Goal: Information Seeking & Learning: Learn about a topic

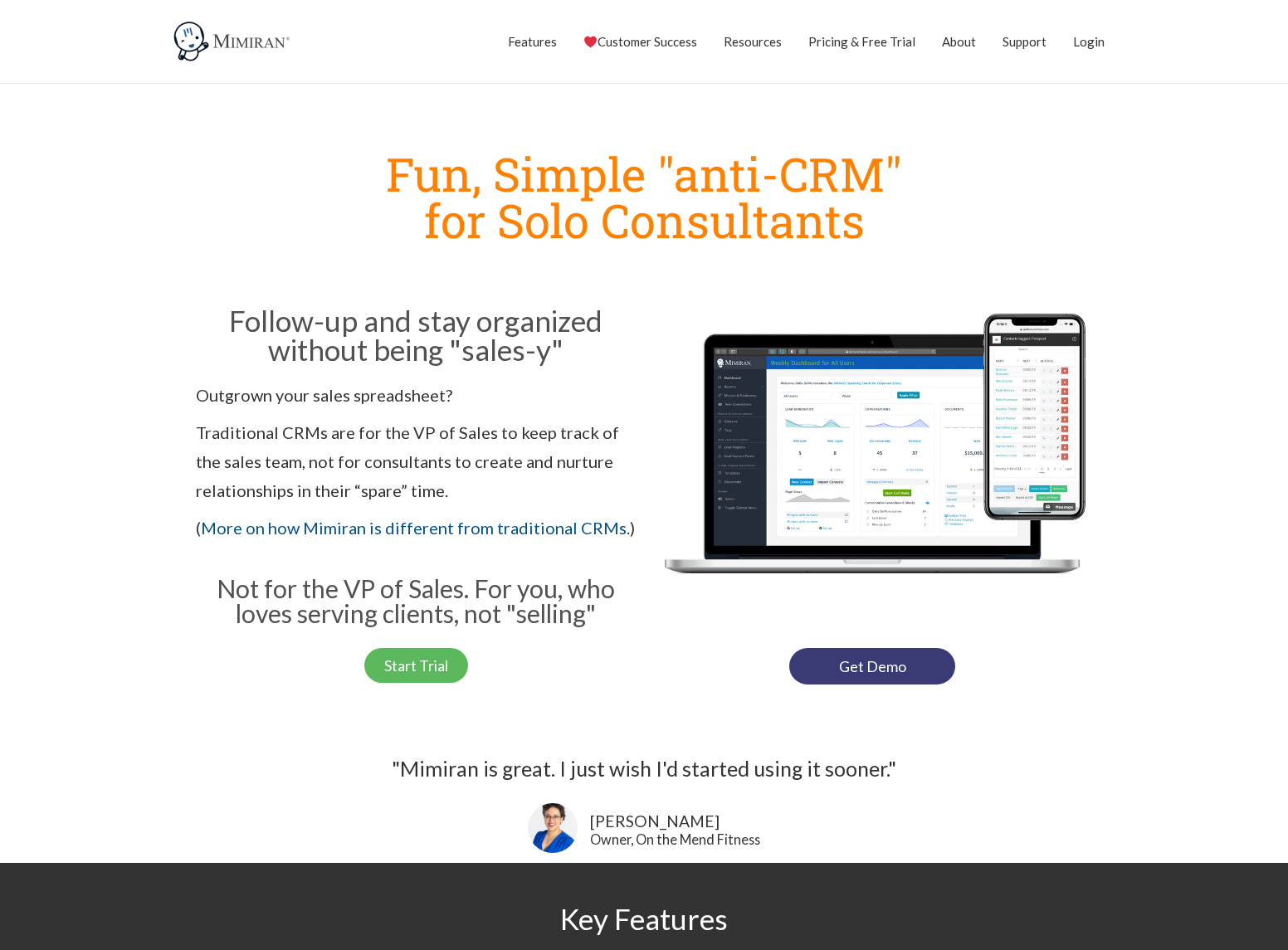
click at [1229, 231] on section "Fun, Simple "anti-CRM" for Solo Consultants Follow-up and stay organized withou…" at bounding box center [644, 413] width 1288 height 576
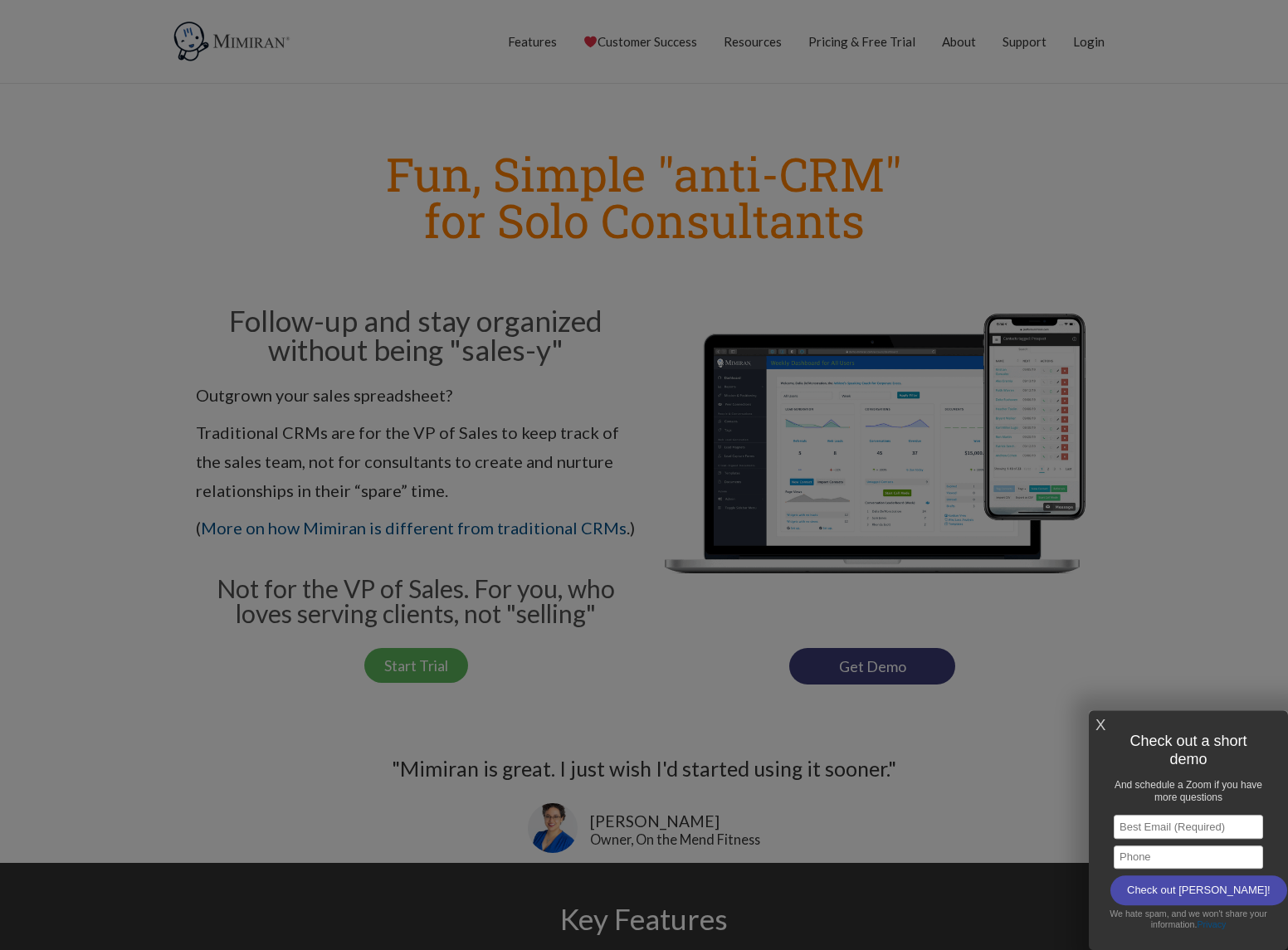
click at [176, 186] on div at bounding box center [644, 475] width 1288 height 950
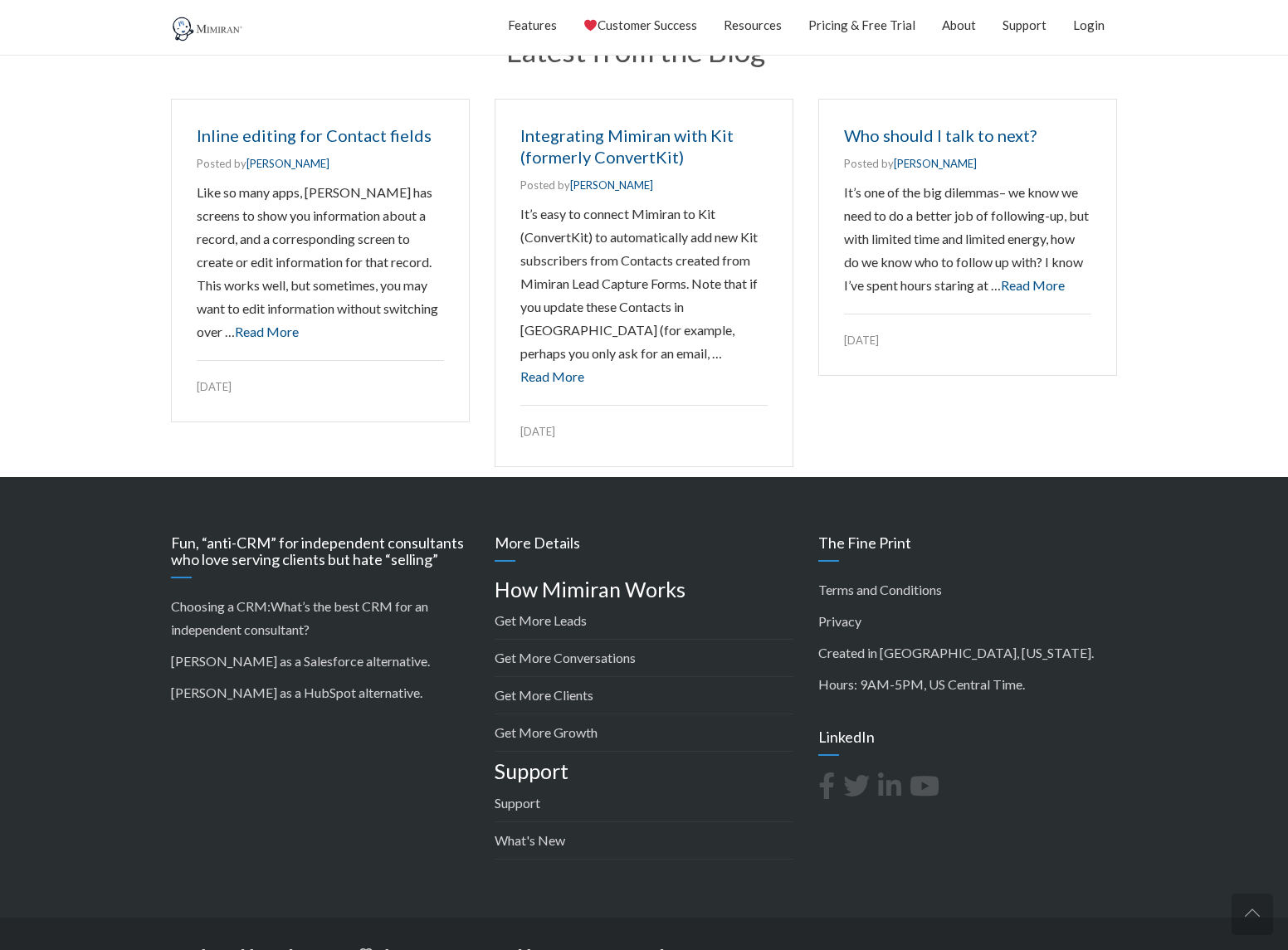
scroll to position [2327, 0]
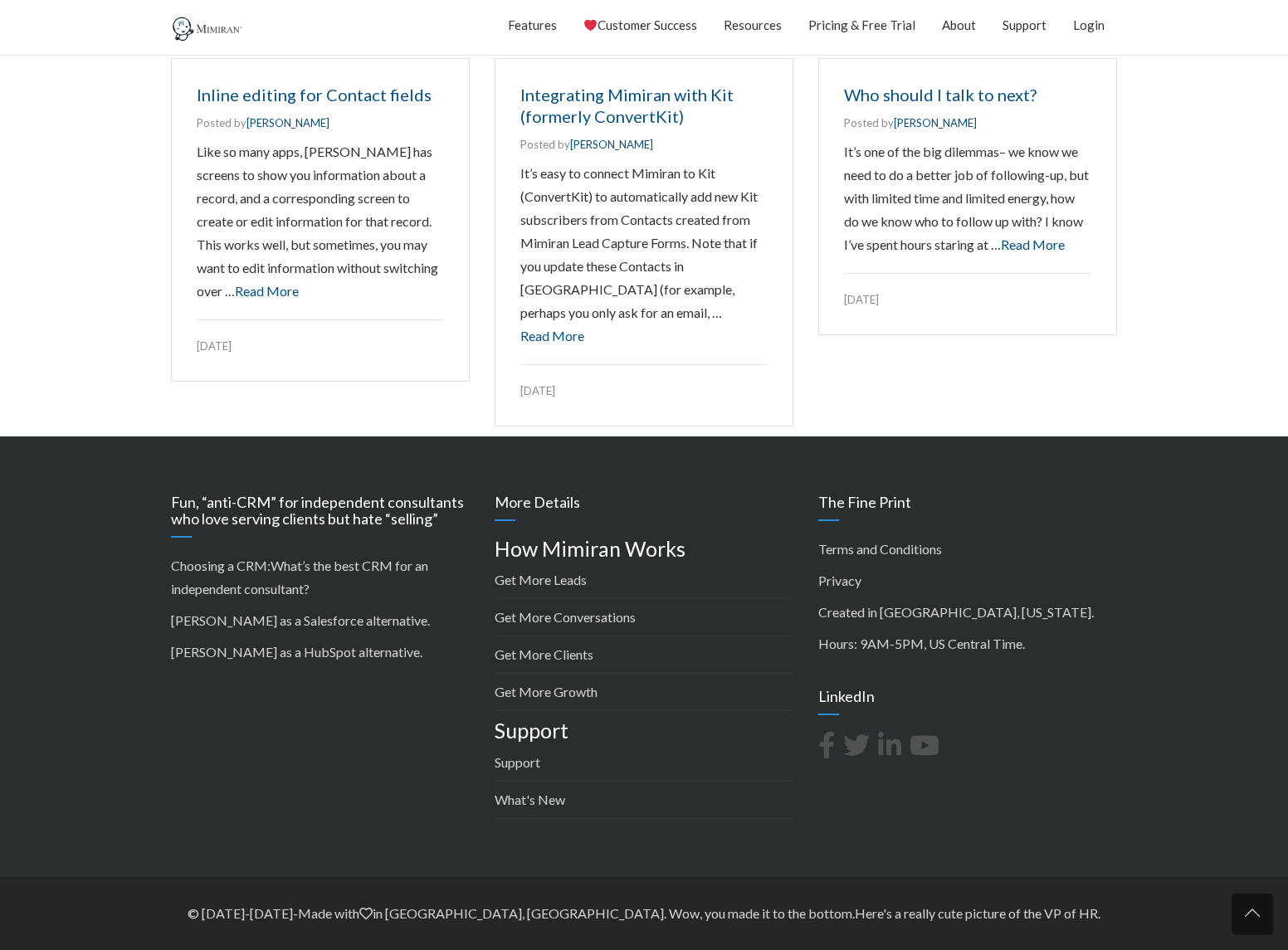
click at [1256, 918] on link at bounding box center [1252, 914] width 42 height 42
click at [865, 918] on link "Here's a really cute picture of the VP of HR" at bounding box center [977, 913] width 243 height 16
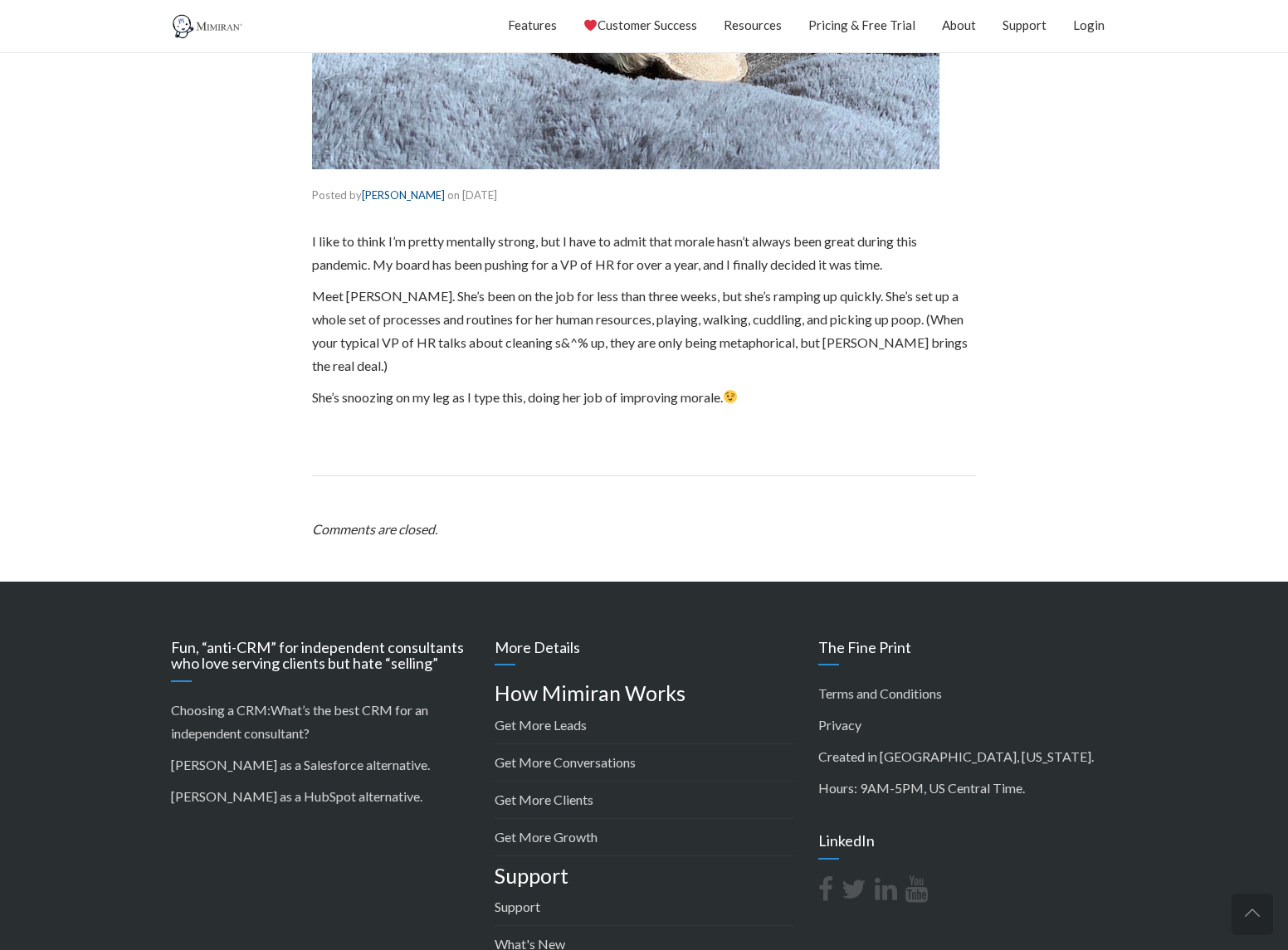
scroll to position [714, 0]
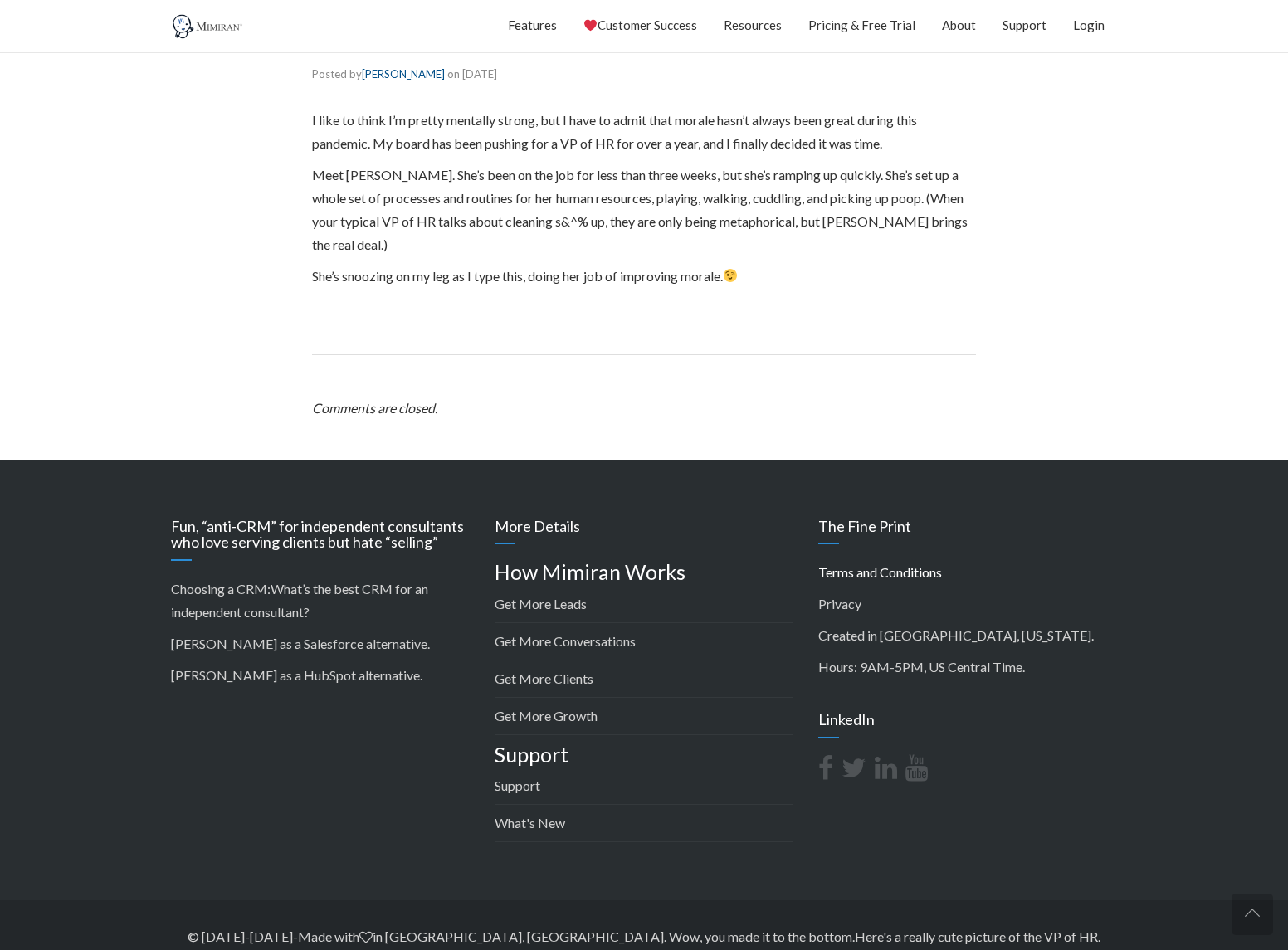
click at [870, 564] on link "Terms and Conditions" at bounding box center [880, 571] width 124 height 16
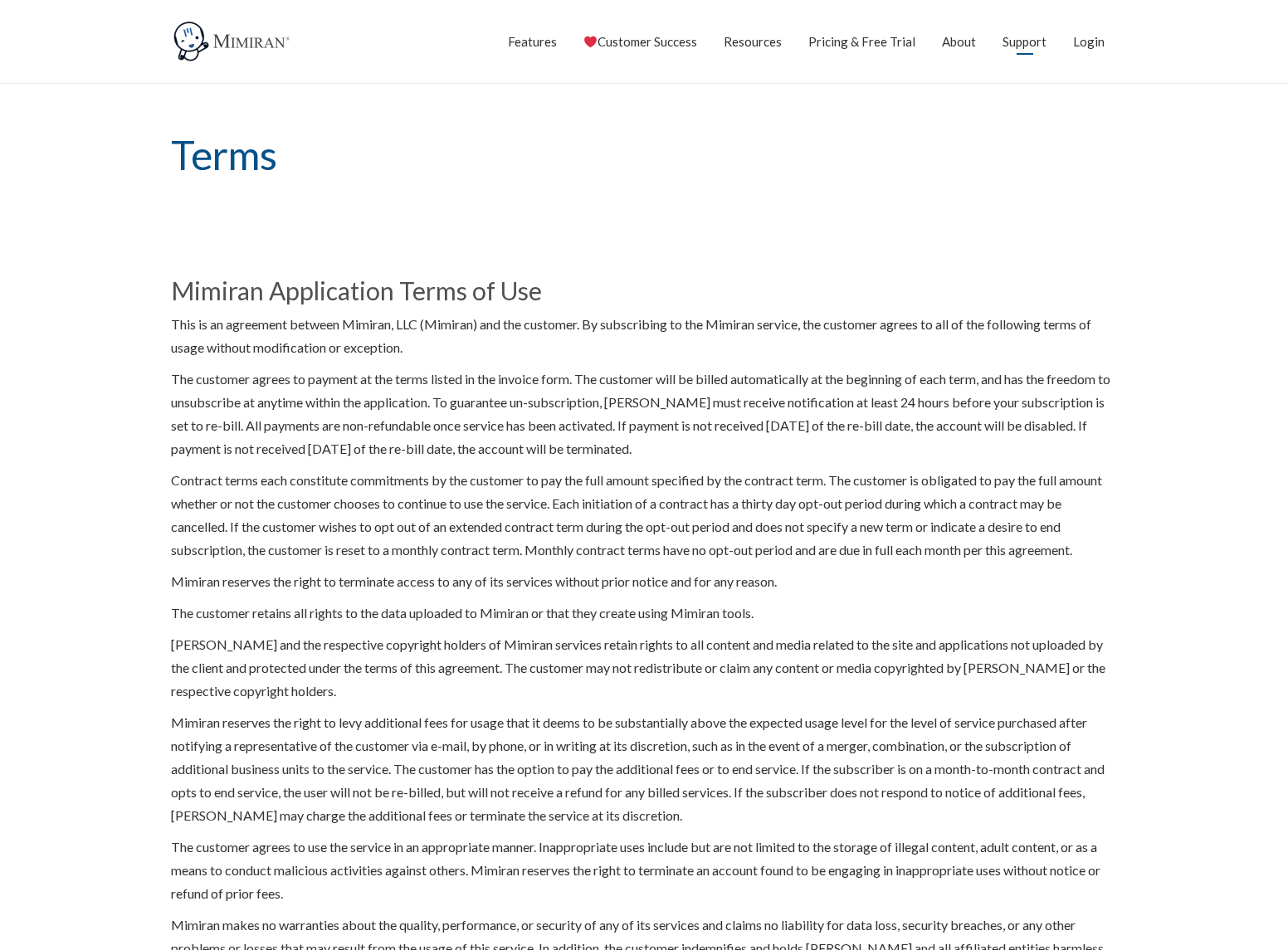
click at [1029, 42] on link "Support" at bounding box center [1024, 42] width 44 height 42
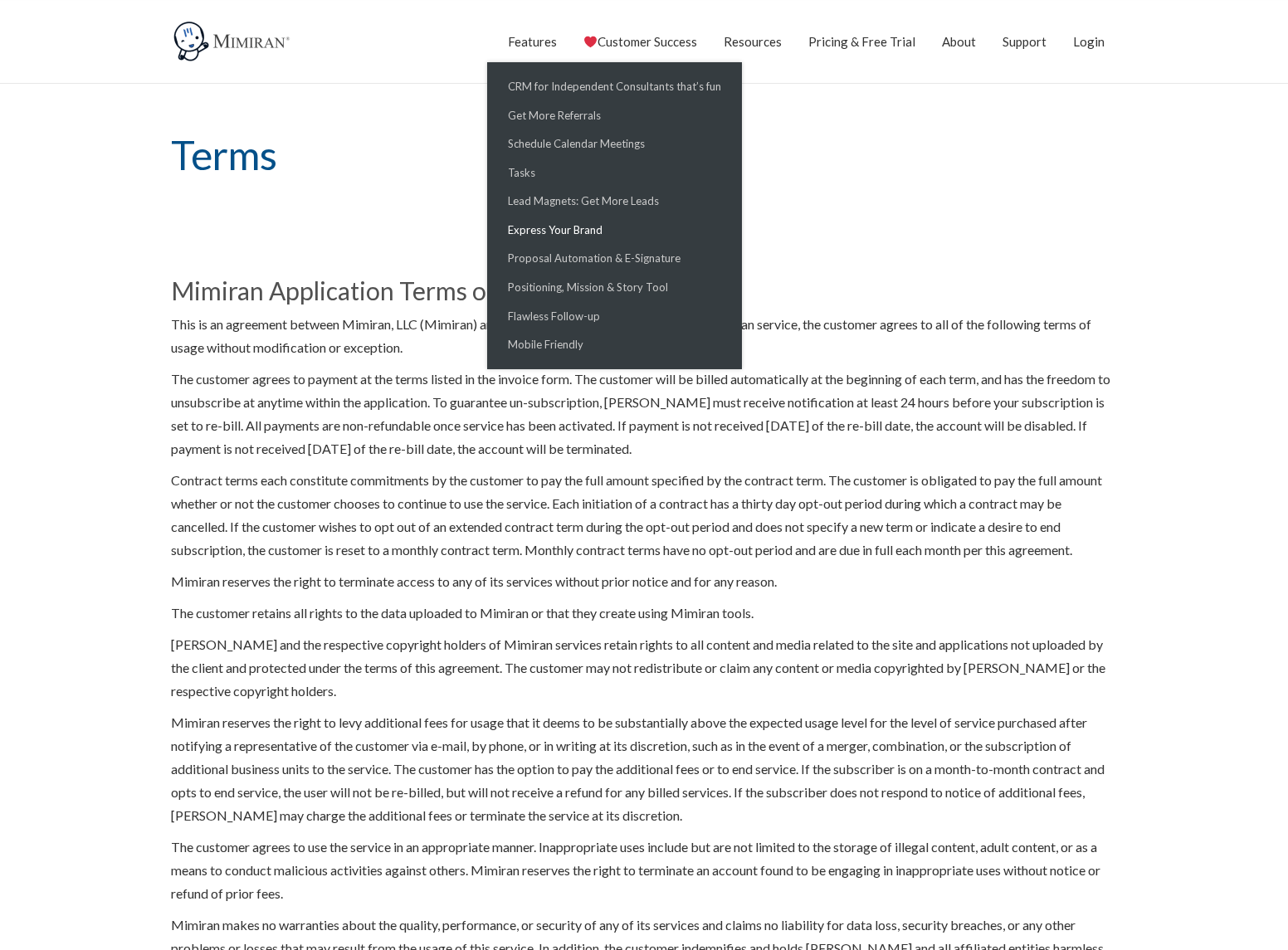
click at [572, 225] on link "Express Your Brand" at bounding box center [615, 230] width 246 height 29
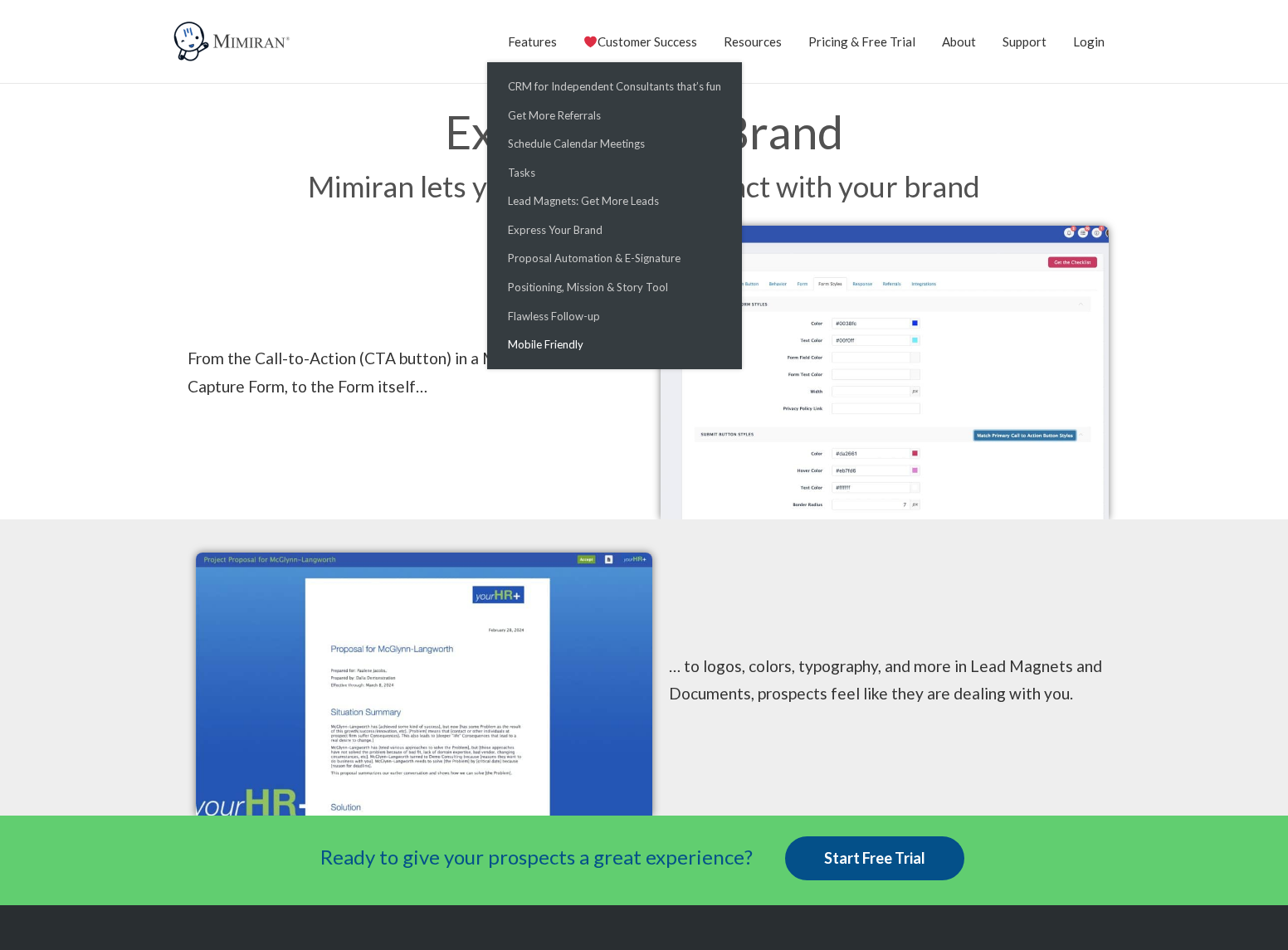
click at [563, 349] on link "Mobile Friendly" at bounding box center [615, 344] width 246 height 29
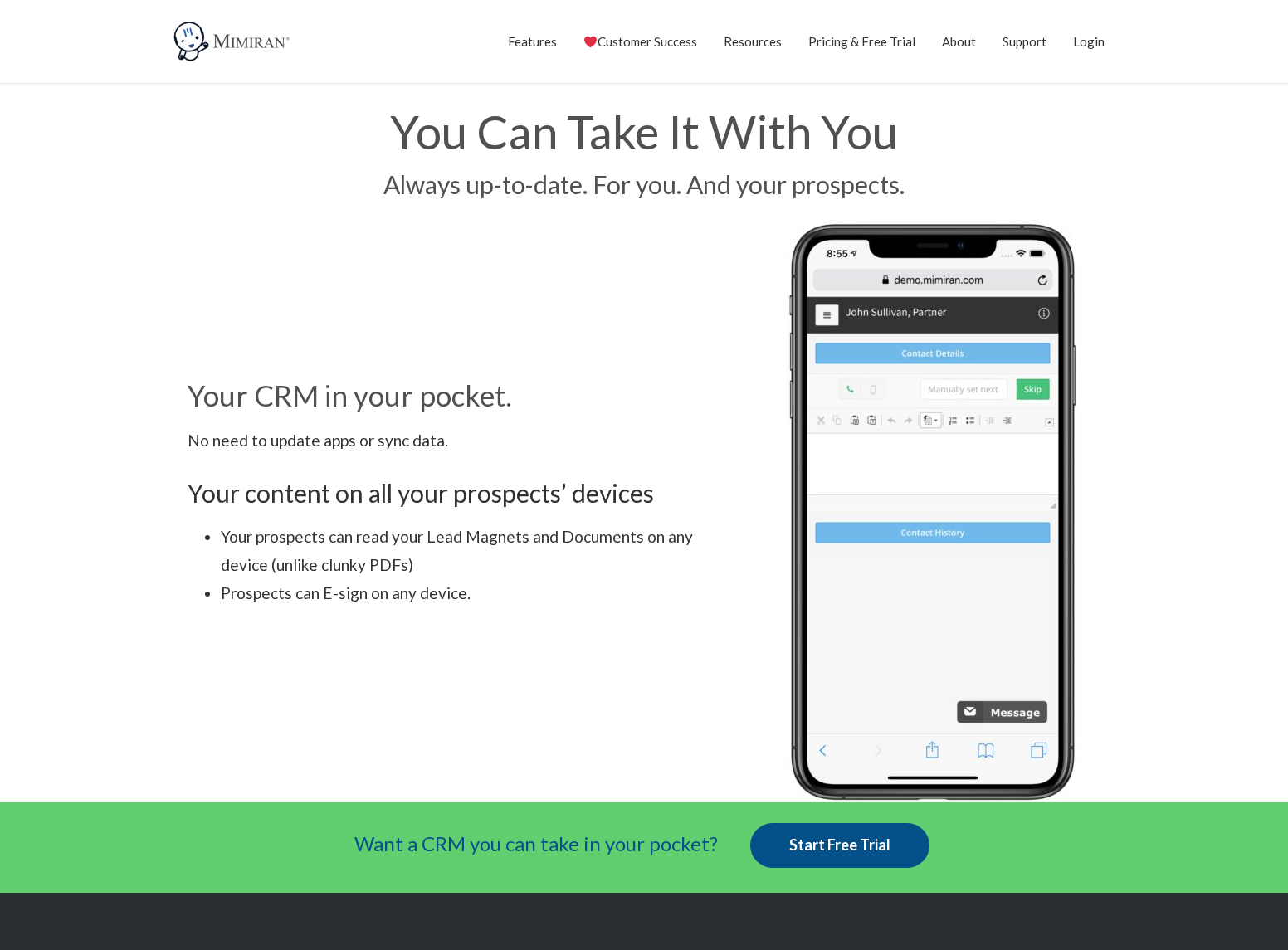
scroll to position [457, 0]
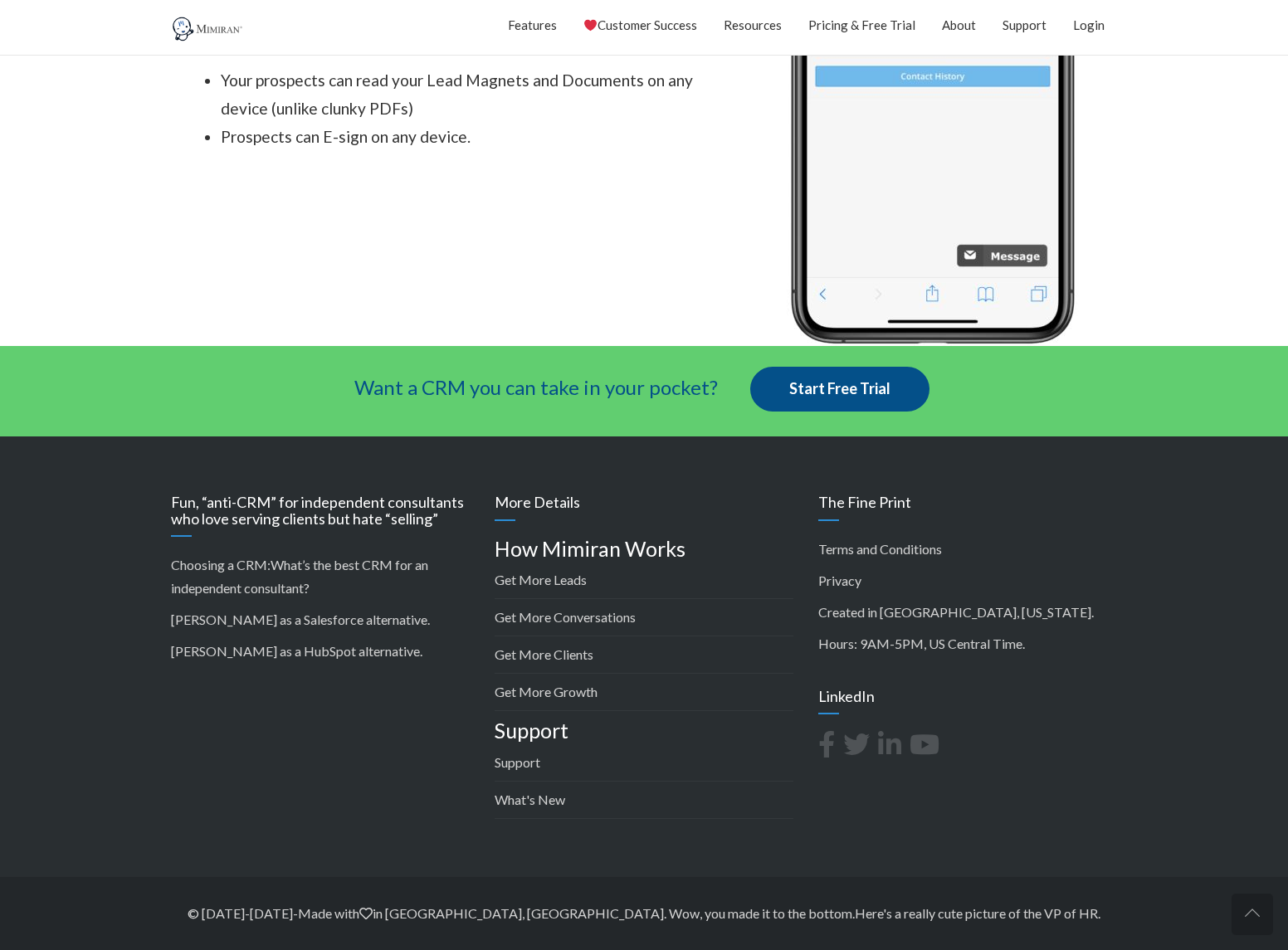
click at [287, 577] on p "Choosing a CRM: What’s the best CRM for an independent consultant?" at bounding box center [320, 576] width 299 height 47
click at [295, 560] on link "What’s the best CRM for an independent consultant?" at bounding box center [300, 576] width 257 height 39
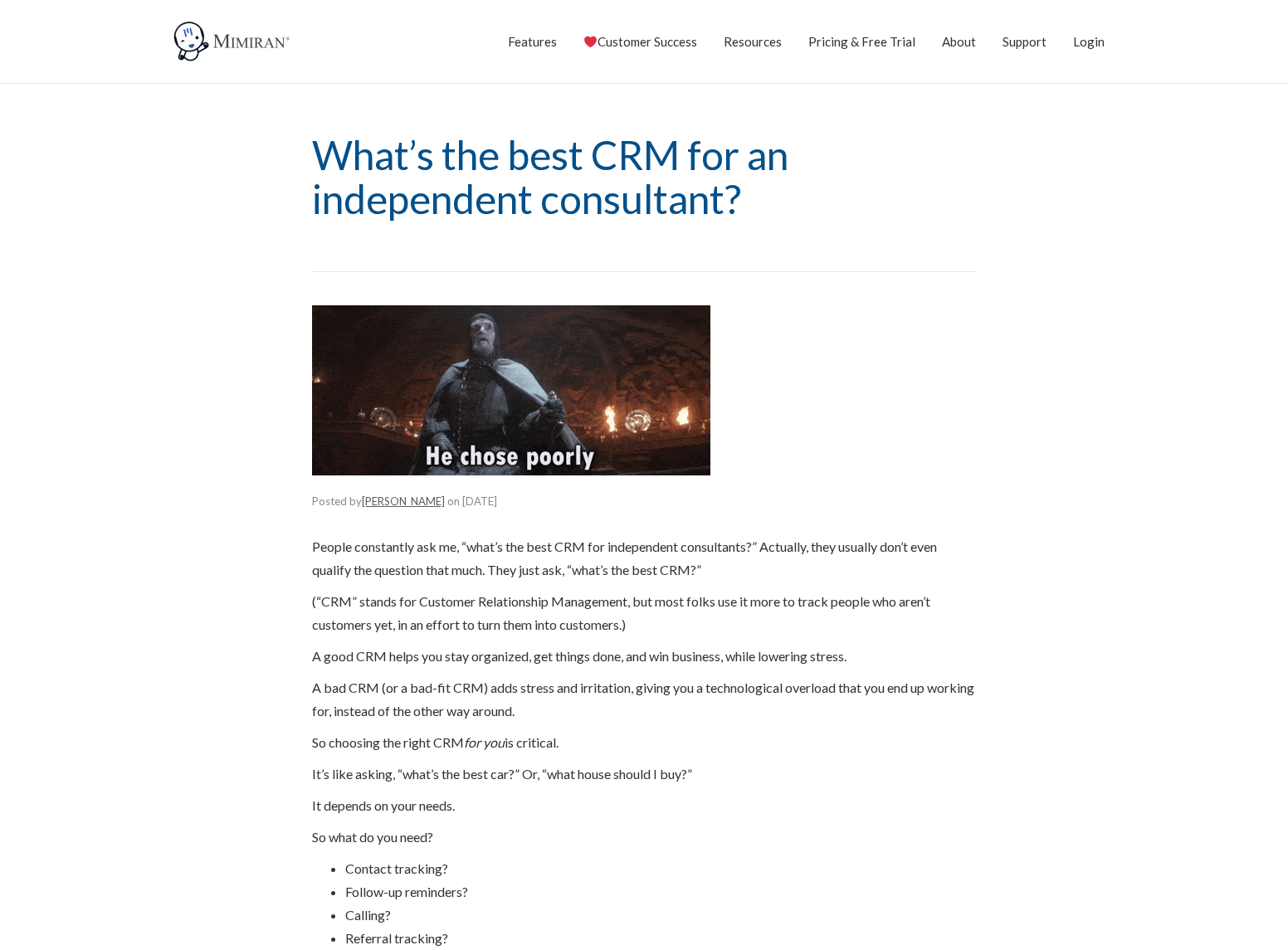
click at [382, 500] on link "Reuben Swartz" at bounding box center [404, 502] width 83 height 13
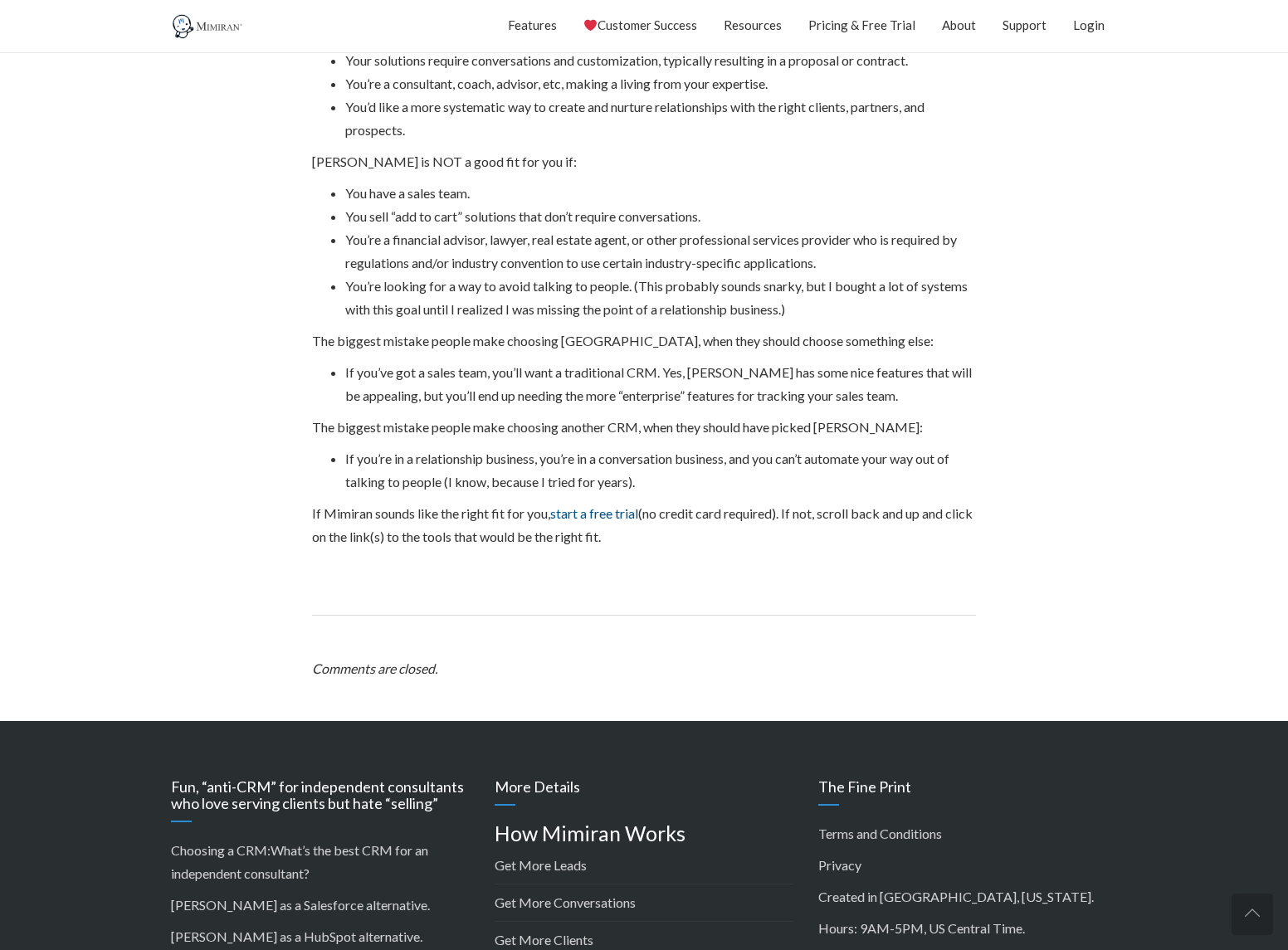
scroll to position [4597, 0]
